Goal: Feedback & Contribution: Contribute content

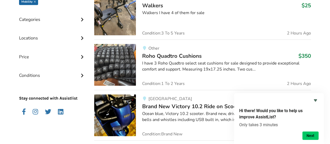
scroll to position [1, 0]
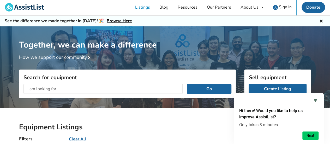
click at [281, 6] on span "Sign In" at bounding box center [285, 7] width 13 height 6
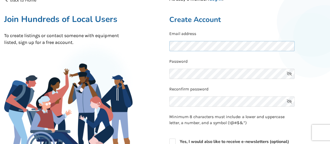
scroll to position [53, 0]
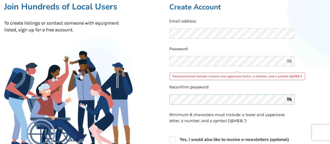
click at [193, 87] on div "Reconfirm password" at bounding box center [247, 95] width 157 height 23
click at [287, 62] on icon at bounding box center [289, 61] width 10 height 10
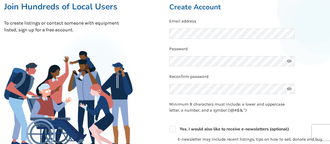
scroll to position [0, 0]
click at [224, 96] on div "Reconfirm password" at bounding box center [247, 84] width 157 height 23
click at [223, 101] on p "Minimum 8 characters must include: a lower and uppercase letter, a number, and …" at bounding box center [231, 107] width 125 height 12
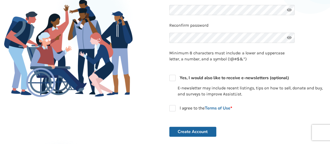
scroll to position [105, 0]
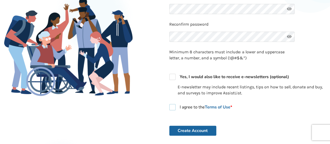
click at [171, 107] on label "I agree to the Terms of Use *" at bounding box center [200, 107] width 63 height 6
checkbox input "true"
click at [187, 130] on button "Create Account" at bounding box center [192, 130] width 47 height 10
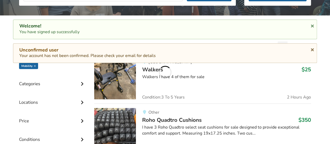
scroll to position [1, 0]
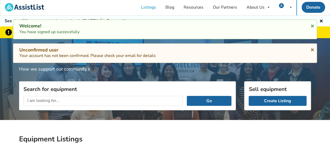
click at [98, 101] on input "text" at bounding box center [102, 101] width 159 height 10
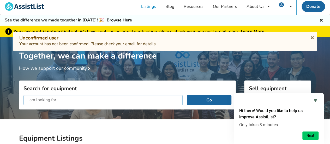
scroll to position [0, 0]
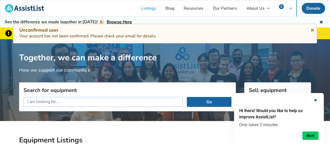
click at [117, 102] on input "text" at bounding box center [102, 102] width 159 height 10
type input "bath seat"
click at [211, 102] on button "Go" at bounding box center [209, 102] width 45 height 10
click at [312, 29] on icon at bounding box center [312, 29] width 5 height 4
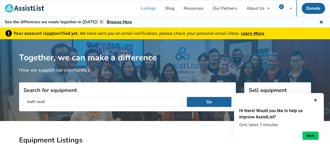
click at [254, 33] on link "Learn More" at bounding box center [252, 32] width 23 height 5
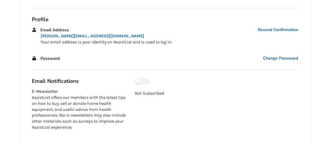
scroll to position [78, 0]
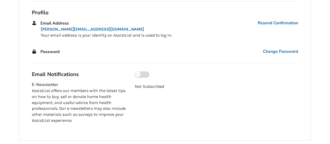
click at [139, 74] on label at bounding box center [142, 74] width 15 height 6
checkbox input "true"
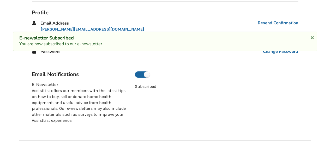
click at [312, 37] on icon at bounding box center [312, 37] width 5 height 4
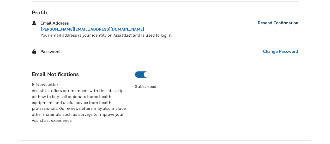
click at [274, 22] on link "Resend Confirmation" at bounding box center [277, 23] width 40 height 6
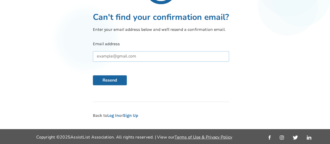
click at [183, 57] on input "text" at bounding box center [161, 56] width 136 height 10
type input "josannedubeau@gmail.com"
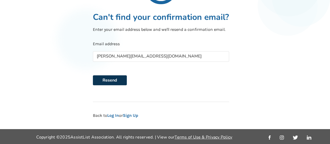
click at [111, 79] on button "Resend" at bounding box center [110, 80] width 34 height 10
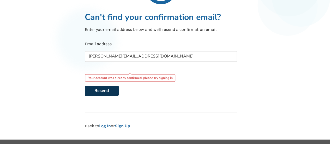
scroll to position [0, 0]
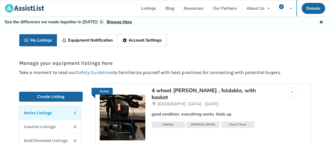
click at [152, 9] on link "Listings" at bounding box center [148, 8] width 24 height 16
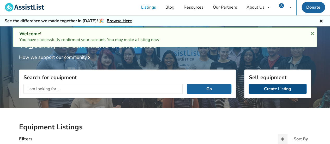
click at [270, 89] on link "Create Listing" at bounding box center [277, 89] width 58 height 10
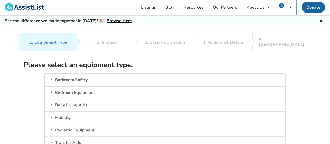
scroll to position [27, 0]
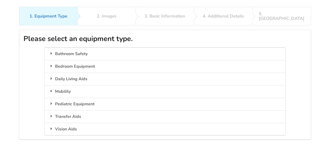
click at [51, 89] on icon at bounding box center [51, 91] width 5 height 4
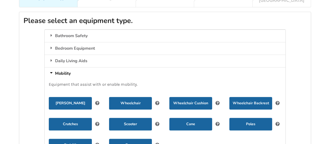
scroll to position [53, 0]
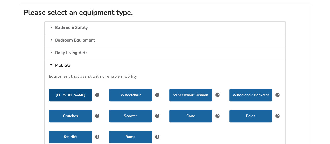
click at [72, 89] on button "[PERSON_NAME]" at bounding box center [70, 95] width 43 height 13
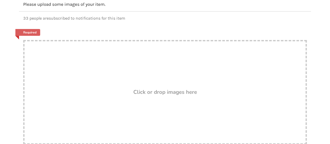
scroll to position [79, 0]
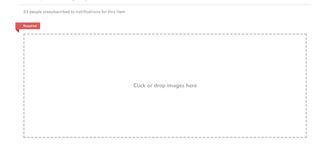
drag, startPoint x: 185, startPoint y: 100, endPoint x: 157, endPoint y: 66, distance: 43.6
drag, startPoint x: 157, startPoint y: 66, endPoint x: 140, endPoint y: 66, distance: 17.0
drag, startPoint x: 168, startPoint y: 99, endPoint x: 133, endPoint y: 68, distance: 46.9
drag, startPoint x: 133, startPoint y: 68, endPoint x: 116, endPoint y: 93, distance: 30.4
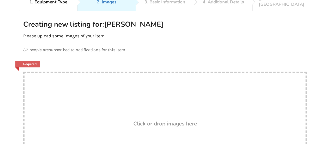
scroll to position [52, 0]
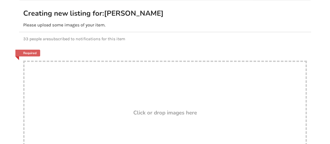
click at [154, 94] on div "Drop here! Click or drop images here" at bounding box center [164, 112] width 283 height 104
type input "C:\fakepath\wlker folded.jpg"
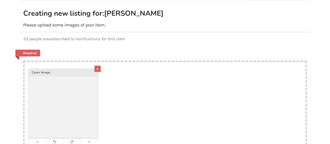
drag, startPoint x: 176, startPoint y: 100, endPoint x: 135, endPoint y: 91, distance: 41.8
click at [135, 91] on div "x Cover Image" at bounding box center [164, 110] width 281 height 97
type input "C:\fakepath\walker open.jpg"
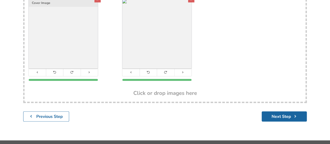
scroll to position [128, 0]
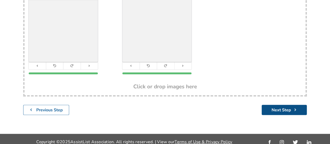
click at [274, 105] on button "Next Step" at bounding box center [283, 110] width 45 height 10
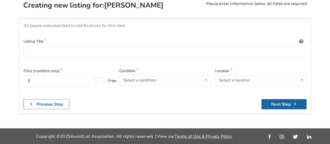
scroll to position [54, 0]
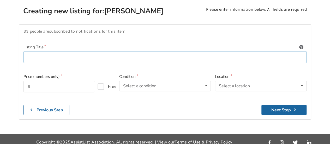
click at [46, 51] on input at bounding box center [164, 57] width 283 height 12
type input "4 wheel [PERSON_NAME] , foldable, with basket"
click at [42, 84] on input "text" at bounding box center [58, 86] width 71 height 11
click at [206, 81] on icon at bounding box center [206, 86] width 8 height 10
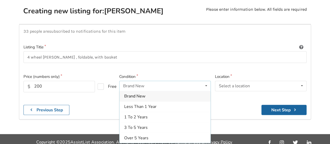
click at [171, 132] on div "Over 5 Years" at bounding box center [164, 137] width 91 height 10
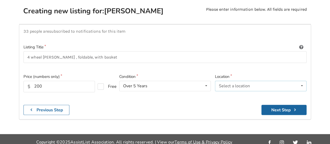
click at [302, 81] on icon at bounding box center [302, 86] width 8 height 10
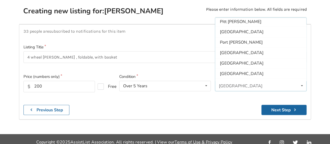
scroll to position [153, 0]
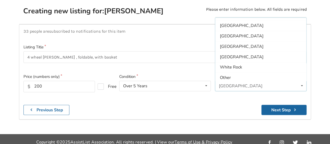
click at [223, 44] on span "[GEOGRAPHIC_DATA]" at bounding box center [242, 47] width 44 height 6
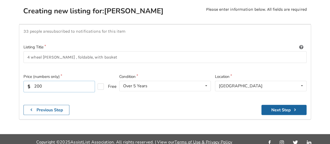
click at [42, 82] on input "200" at bounding box center [58, 86] width 71 height 11
type input "2"
type input "175"
click at [283, 106] on button "Next Step" at bounding box center [283, 110] width 45 height 10
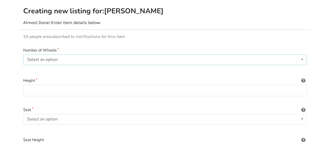
click at [303, 54] on icon at bounding box center [302, 59] width 8 height 10
click at [107, 96] on div "4" at bounding box center [164, 101] width 283 height 10
click at [65, 86] on input at bounding box center [164, 90] width 283 height 12
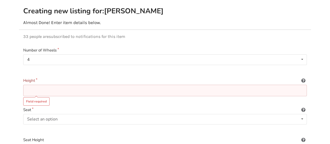
click at [303, 77] on icon at bounding box center [302, 79] width 5 height 4
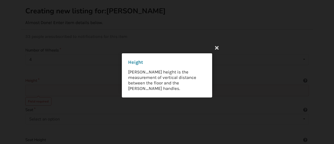
click at [216, 47] on icon at bounding box center [216, 47] width 9 height 9
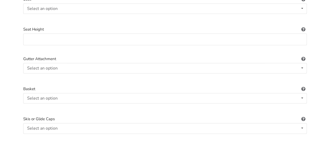
scroll to position [180, 0]
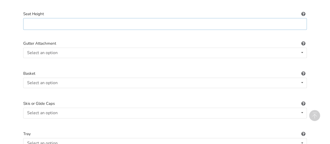
click at [118, 21] on input at bounding box center [164, 24] width 283 height 12
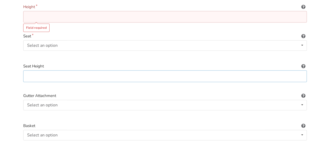
scroll to position [102, 0]
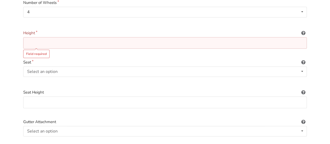
click at [114, 37] on input at bounding box center [164, 43] width 283 height 12
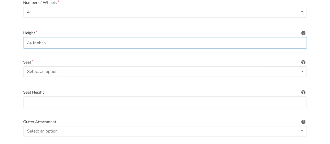
type input "34 inches"
click at [300, 66] on icon at bounding box center [302, 71] width 8 height 10
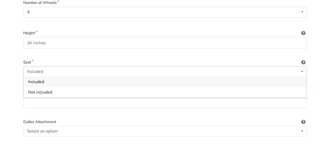
click at [179, 76] on div "Included" at bounding box center [164, 81] width 283 height 10
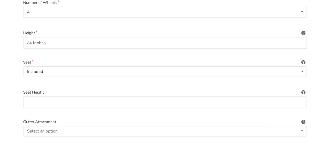
click at [302, 89] on icon at bounding box center [302, 91] width 5 height 4
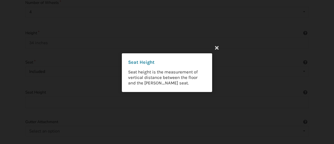
click at [216, 48] on icon at bounding box center [216, 47] width 9 height 9
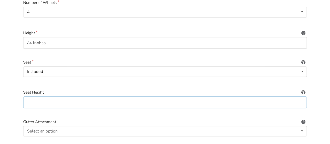
click at [77, 96] on input at bounding box center [164, 102] width 283 height 12
type input "21"
click at [302, 126] on icon at bounding box center [302, 131] width 8 height 10
click at [64, 126] on div "Select an option Included Not included" at bounding box center [164, 131] width 283 height 10
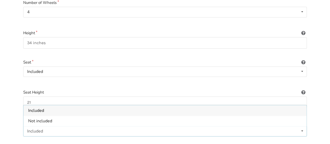
click at [318, 131] on div "1. Equipment Type 2. Images 3. Basic Information 4. Additional Details 5. Previ…" at bounding box center [165, 123] width 330 height 382
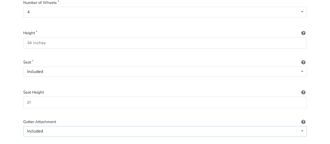
click at [39, 129] on div "Included" at bounding box center [35, 131] width 16 height 4
click at [11, 121] on div "1. Equipment Type 2. Images 3. Basic Information 4. Additional Details 5. Previ…" at bounding box center [165, 123] width 330 height 382
click at [302, 126] on icon at bounding box center [302, 131] width 8 height 10
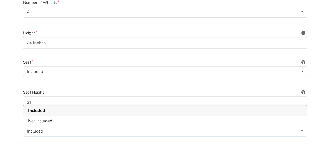
click at [97, 115] on div "Not included" at bounding box center [164, 120] width 283 height 10
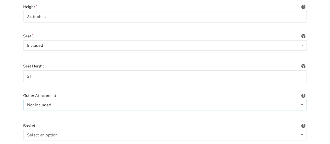
scroll to position [154, 0]
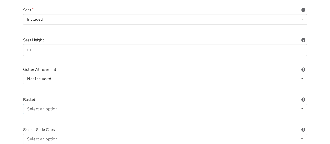
click at [303, 104] on icon at bounding box center [302, 109] width 8 height 10
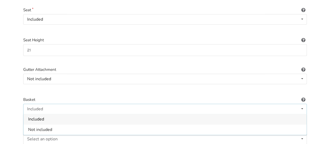
click at [81, 116] on div "Included" at bounding box center [164, 119] width 283 height 10
click at [302, 134] on icon at bounding box center [302, 139] width 8 height 10
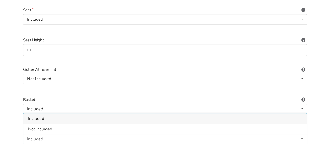
click at [302, 134] on icon at bounding box center [302, 139] width 8 height 10
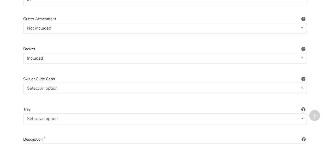
scroll to position [206, 0]
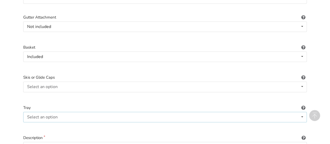
click at [302, 112] on icon at bounding box center [302, 117] width 8 height 10
click at [302, 82] on icon at bounding box center [302, 87] width 8 height 10
click at [295, 92] on div "Included" at bounding box center [164, 97] width 283 height 10
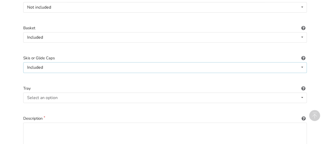
scroll to position [232, 0]
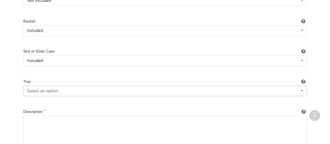
click at [302, 86] on icon at bounding box center [302, 91] width 8 height 10
click at [279, 106] on div "Not included" at bounding box center [164, 111] width 283 height 10
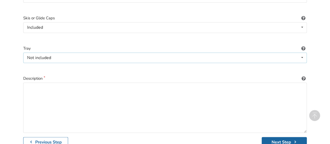
scroll to position [284, 0]
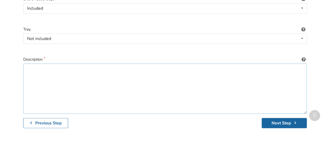
click at [123, 73] on textarea at bounding box center [164, 88] width 283 height 50
type textarea "good condition. everything works. folds up."
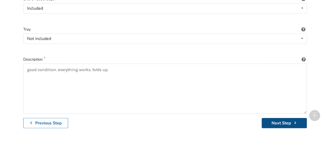
click at [272, 118] on button "Next Step" at bounding box center [283, 123] width 45 height 10
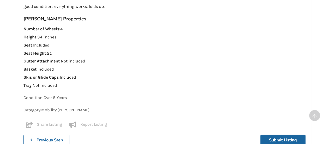
scroll to position [564, 0]
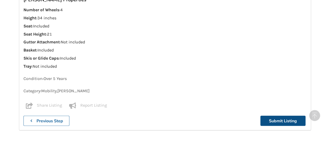
click at [286, 115] on button "Submit Listing" at bounding box center [282, 120] width 45 height 10
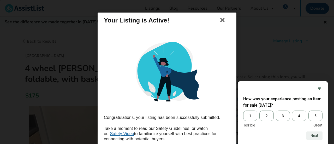
click at [315, 115] on span "5" at bounding box center [315, 115] width 14 height 10
click at [308, 110] on input "5" at bounding box center [308, 110] width 0 height 0
click at [221, 21] on icon at bounding box center [222, 20] width 7 height 6
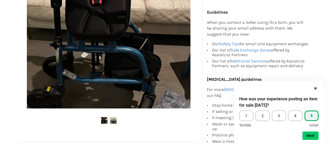
scroll to position [174, 0]
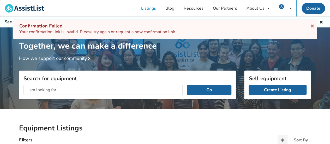
scroll to position [26, 0]
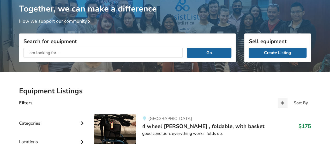
scroll to position [37, 0]
click at [105, 53] on input "text" at bounding box center [102, 53] width 159 height 10
type input "bath seats"
click at [187, 48] on button "Go" at bounding box center [209, 53] width 45 height 10
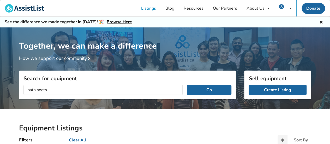
click at [150, 8] on link "Listings" at bounding box center [148, 8] width 24 height 16
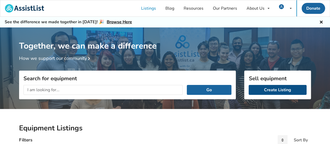
click at [278, 90] on link "Create Listing" at bounding box center [277, 90] width 58 height 10
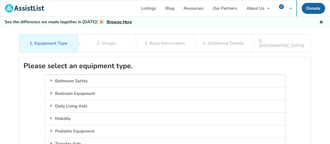
click at [63, 76] on div "Bathroom Safety" at bounding box center [165, 81] width 240 height 13
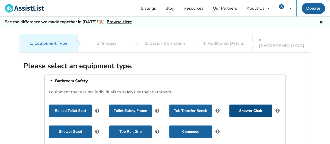
click at [249, 104] on button "Shower Chair" at bounding box center [250, 110] width 43 height 13
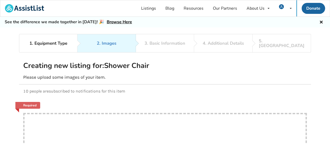
drag, startPoint x: 80, startPoint y: 114, endPoint x: 101, endPoint y: 127, distance: 24.8
type input "C:\fakepath\IMG_1779.jpg"
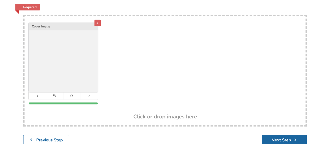
scroll to position [104, 0]
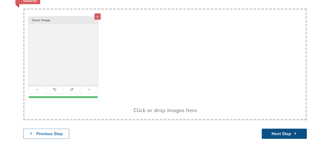
click at [273, 128] on button "Next Step" at bounding box center [283, 133] width 45 height 10
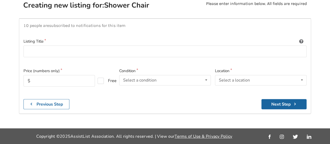
scroll to position [54, 0]
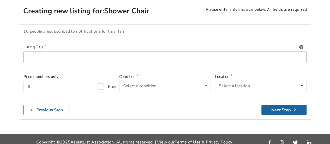
click at [64, 51] on input at bounding box center [164, 57] width 283 height 12
type input "shower seat"
click at [70, 82] on input "text" at bounding box center [58, 86] width 71 height 11
type input "2"
type input "50"
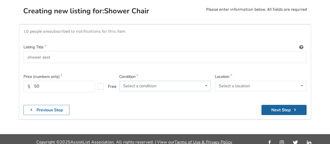
click at [206, 81] on icon at bounding box center [206, 86] width 8 height 10
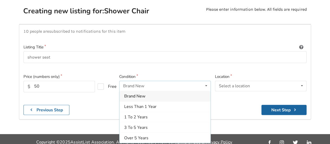
click at [156, 113] on div "1 To 2 Years" at bounding box center [164, 117] width 91 height 10
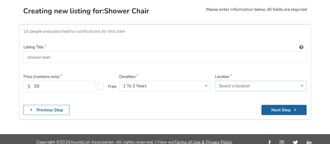
click at [302, 81] on icon at bounding box center [302, 86] width 8 height 10
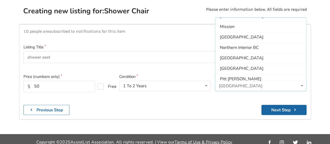
scroll to position [78, 0]
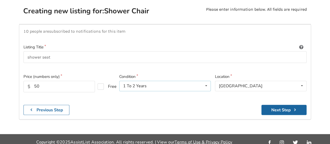
click at [206, 81] on icon at bounding box center [206, 86] width 8 height 10
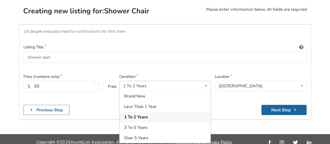
click at [179, 122] on div "3 To 5 Years" at bounding box center [164, 127] width 91 height 10
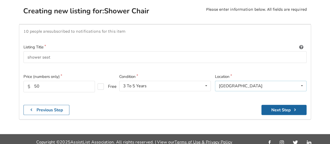
click at [302, 81] on icon at bounding box center [302, 86] width 8 height 10
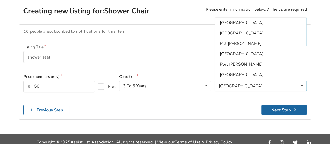
scroll to position [153, 0]
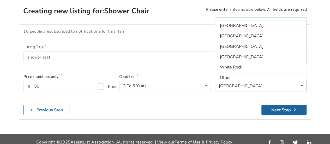
click at [269, 44] on div "[GEOGRAPHIC_DATA]" at bounding box center [260, 46] width 91 height 10
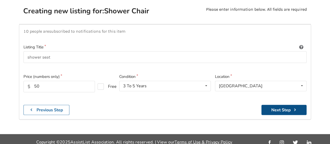
click at [276, 105] on button "Next Step" at bounding box center [283, 110] width 45 height 10
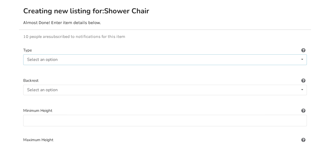
click at [302, 54] on icon at bounding box center [302, 59] width 8 height 10
click at [156, 75] on div "Rectangular" at bounding box center [164, 80] width 283 height 10
click at [302, 85] on icon at bounding box center [302, 90] width 8 height 10
click at [254, 109] on div "Not included" at bounding box center [164, 110] width 283 height 10
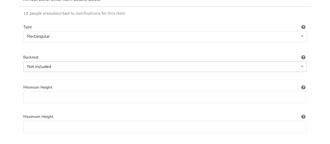
scroll to position [107, 0]
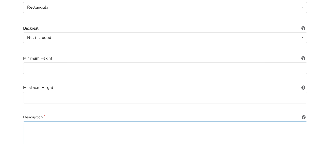
click at [266, 125] on textarea at bounding box center [164, 146] width 283 height 50
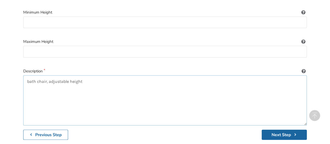
scroll to position [177, 0]
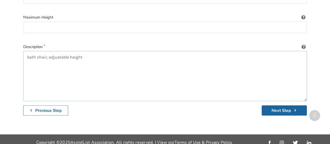
type textarea "bath chair, adjustable height"
click at [279, 105] on button "Next Step" at bounding box center [283, 110] width 45 height 10
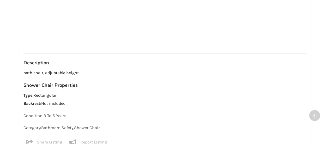
scroll to position [515, 0]
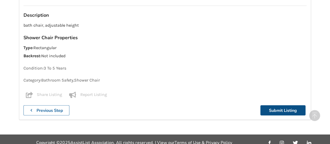
click at [269, 105] on button "Submit Listing" at bounding box center [282, 110] width 45 height 10
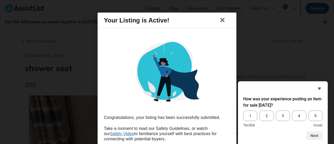
click at [315, 116] on span "5" at bounding box center [315, 115] width 14 height 10
click at [308, 110] on input "5" at bounding box center [308, 110] width 0 height 0
click at [317, 135] on button "Next" at bounding box center [314, 135] width 16 height 8
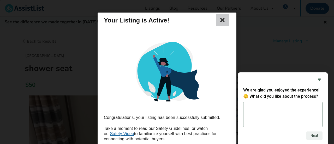
click at [219, 20] on icon at bounding box center [222, 20] width 7 height 6
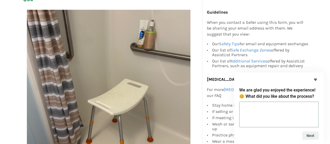
scroll to position [104, 0]
